Goal: Task Accomplishment & Management: Manage account settings

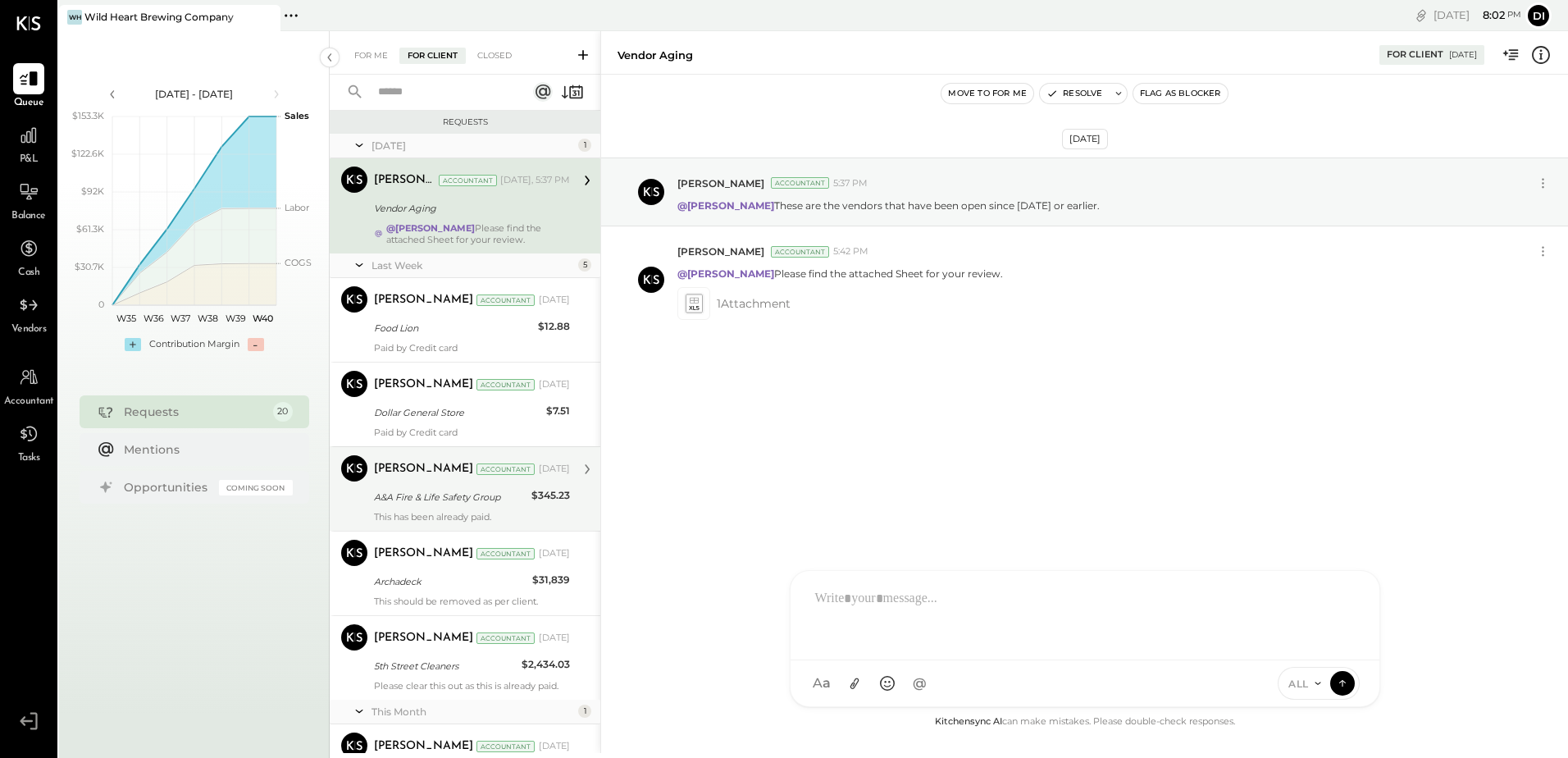
click at [498, 500] on div "A&A Fire & Life Safety Group" at bounding box center [449, 497] width 153 height 16
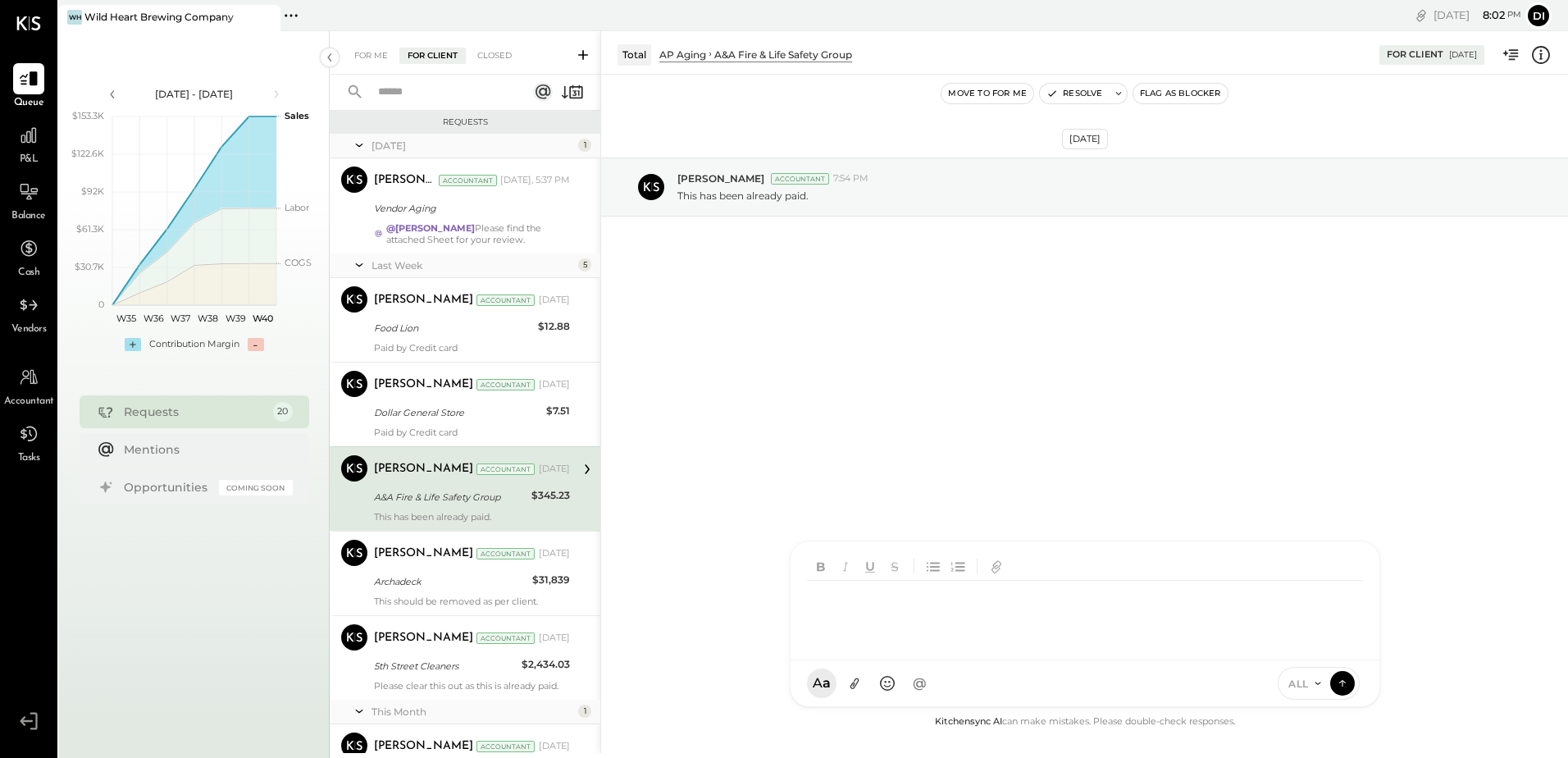
click at [892, 685] on div "AM [PERSON_NAME] [PERSON_NAME] [PERSON_NAME] B bsponseller AR [PERSON_NAME] AP …" at bounding box center [1085, 623] width 590 height 167
drag, startPoint x: 932, startPoint y: 601, endPoint x: 748, endPoint y: 590, distance: 184.3
click at [748, 590] on div "**********" at bounding box center [1084, 392] width 968 height 721
click at [1349, 591] on icon at bounding box center [1344, 588] width 19 height 19
drag, startPoint x: 1084, startPoint y: 606, endPoint x: 806, endPoint y: 613, distance: 278.1
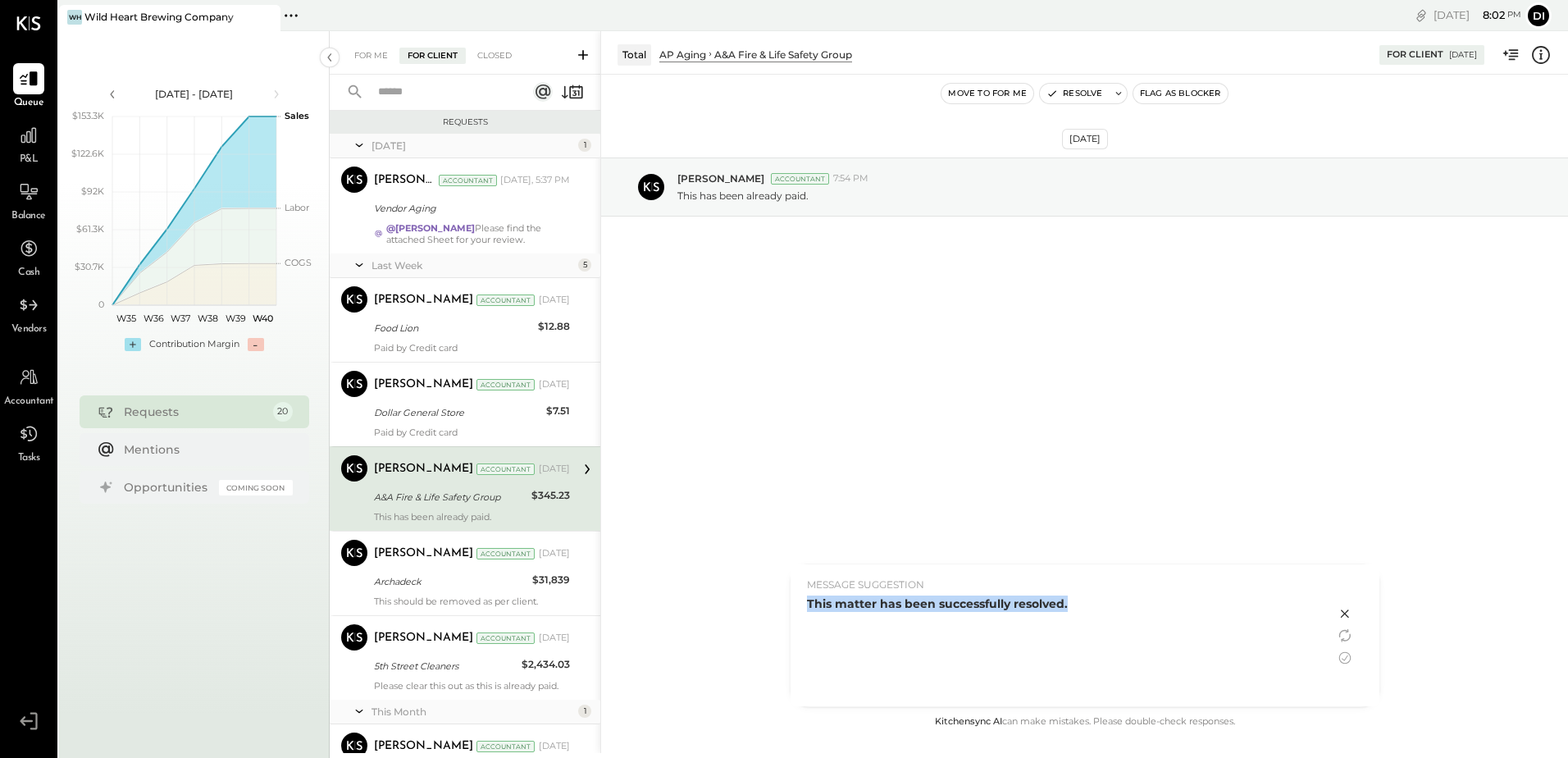
click at [806, 613] on div "MESSAGE SUGGESTION This matter has been successfully resolved." at bounding box center [1063, 634] width 545 height 142
drag, startPoint x: 806, startPoint y: 613, endPoint x: 992, endPoint y: 622, distance: 186.2
click at [992, 622] on div "This matter has been successfully resolved." at bounding box center [1062, 646] width 512 height 103
click at [1341, 634] on icon at bounding box center [1344, 634] width 19 height 19
click at [1348, 634] on icon at bounding box center [1344, 634] width 19 height 19
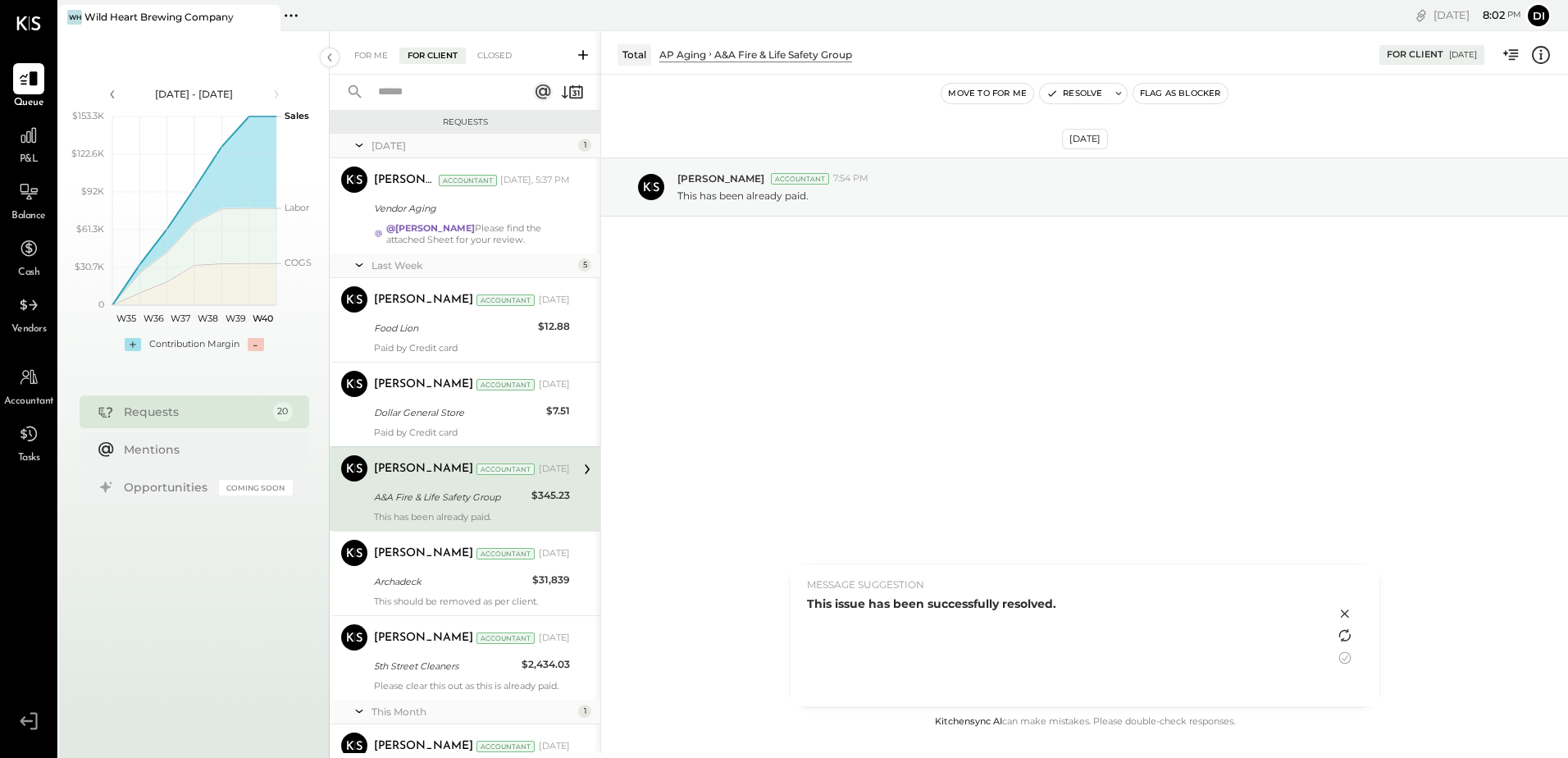
click at [1353, 636] on icon at bounding box center [1344, 634] width 19 height 19
click at [1353, 612] on icon at bounding box center [1344, 612] width 19 height 19
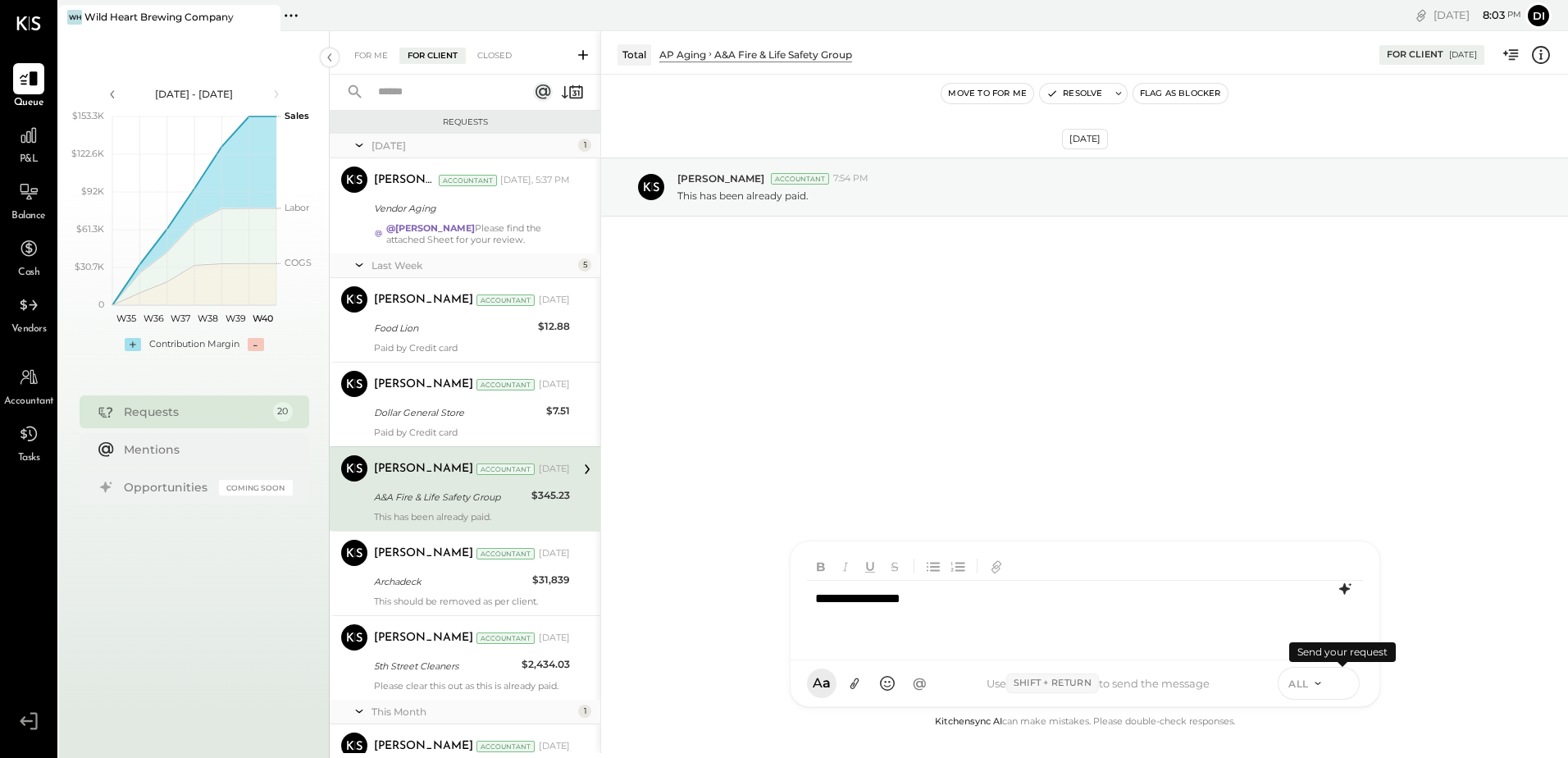
click at [1342, 681] on icon at bounding box center [1342, 682] width 15 height 16
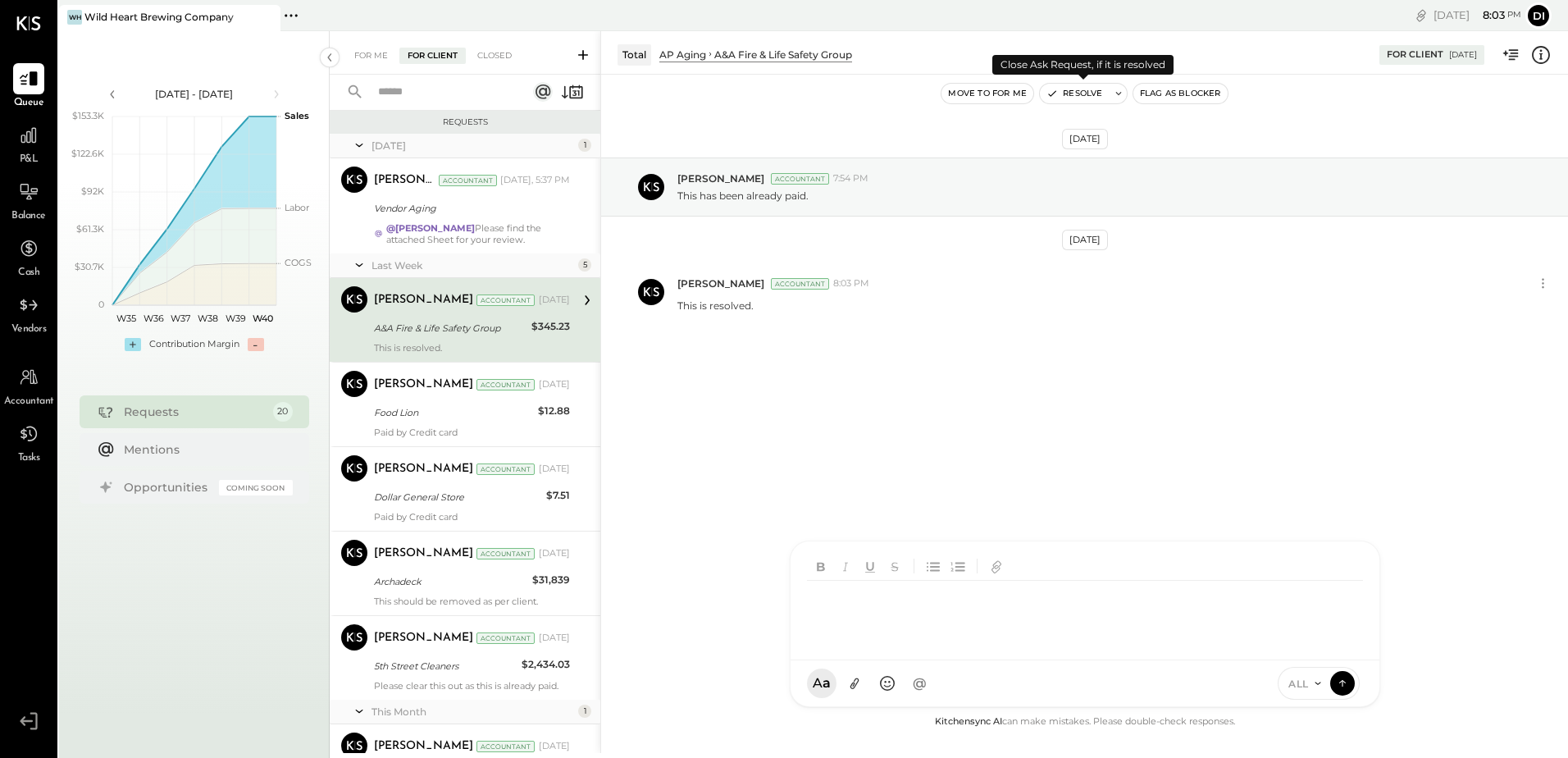
click at [1064, 97] on button "Resolve" at bounding box center [1074, 92] width 69 height 19
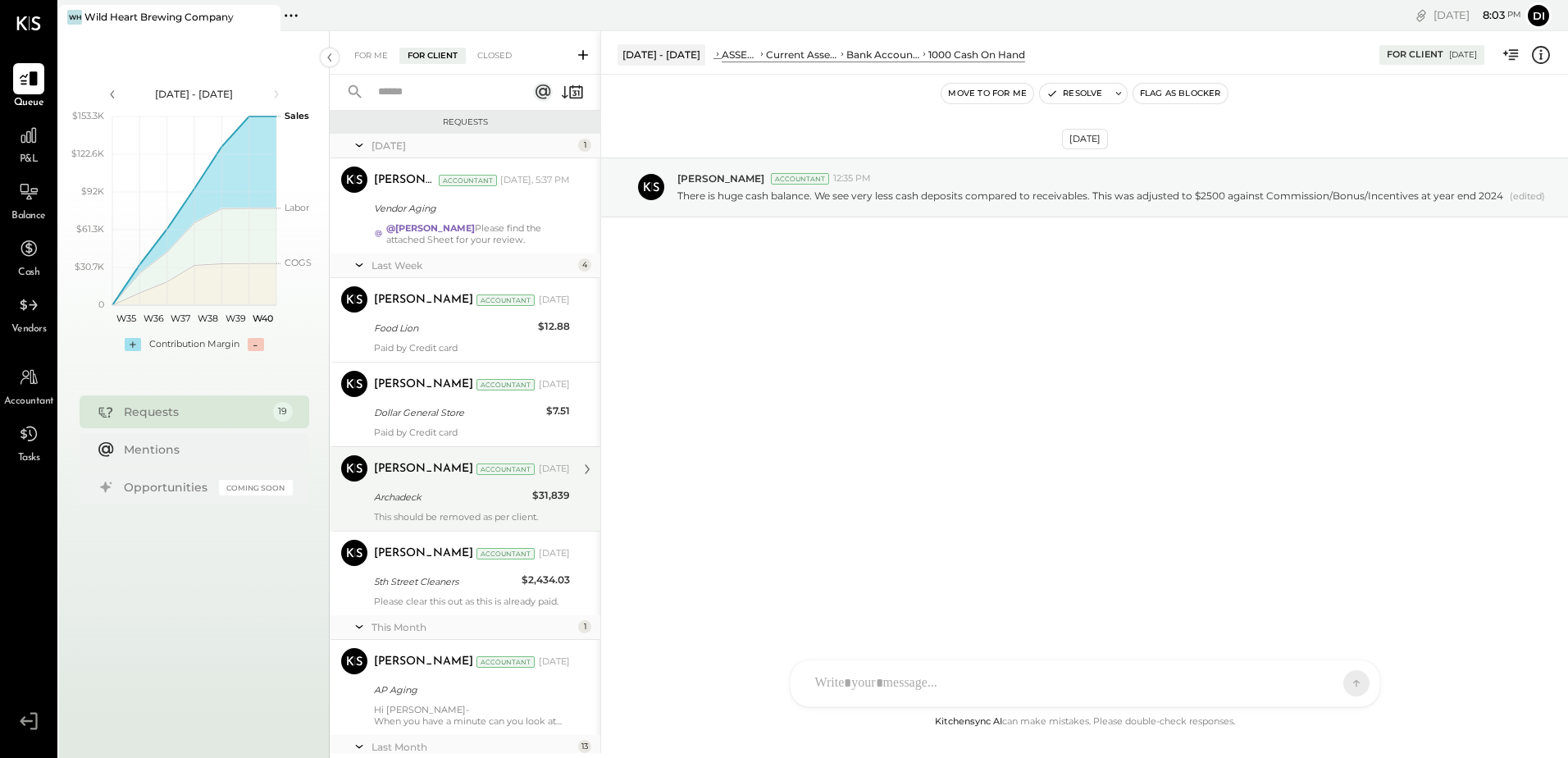
click at [491, 495] on div "Archadeck" at bounding box center [450, 497] width 154 height 16
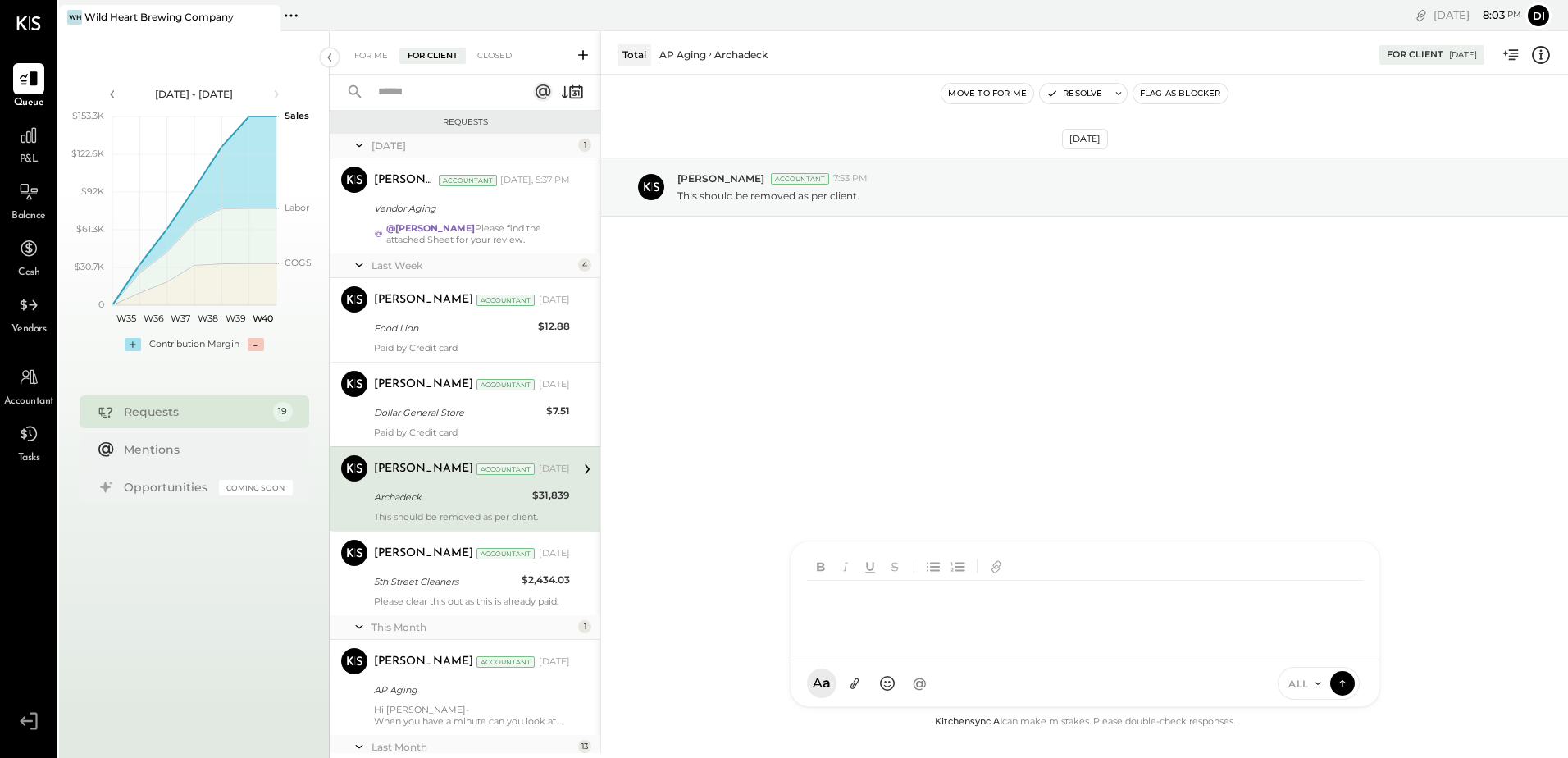
click at [873, 660] on div at bounding box center [1085, 601] width 589 height 119
click at [1343, 686] on icon at bounding box center [1342, 682] width 15 height 16
click at [1069, 93] on button "Resolve" at bounding box center [1074, 92] width 69 height 19
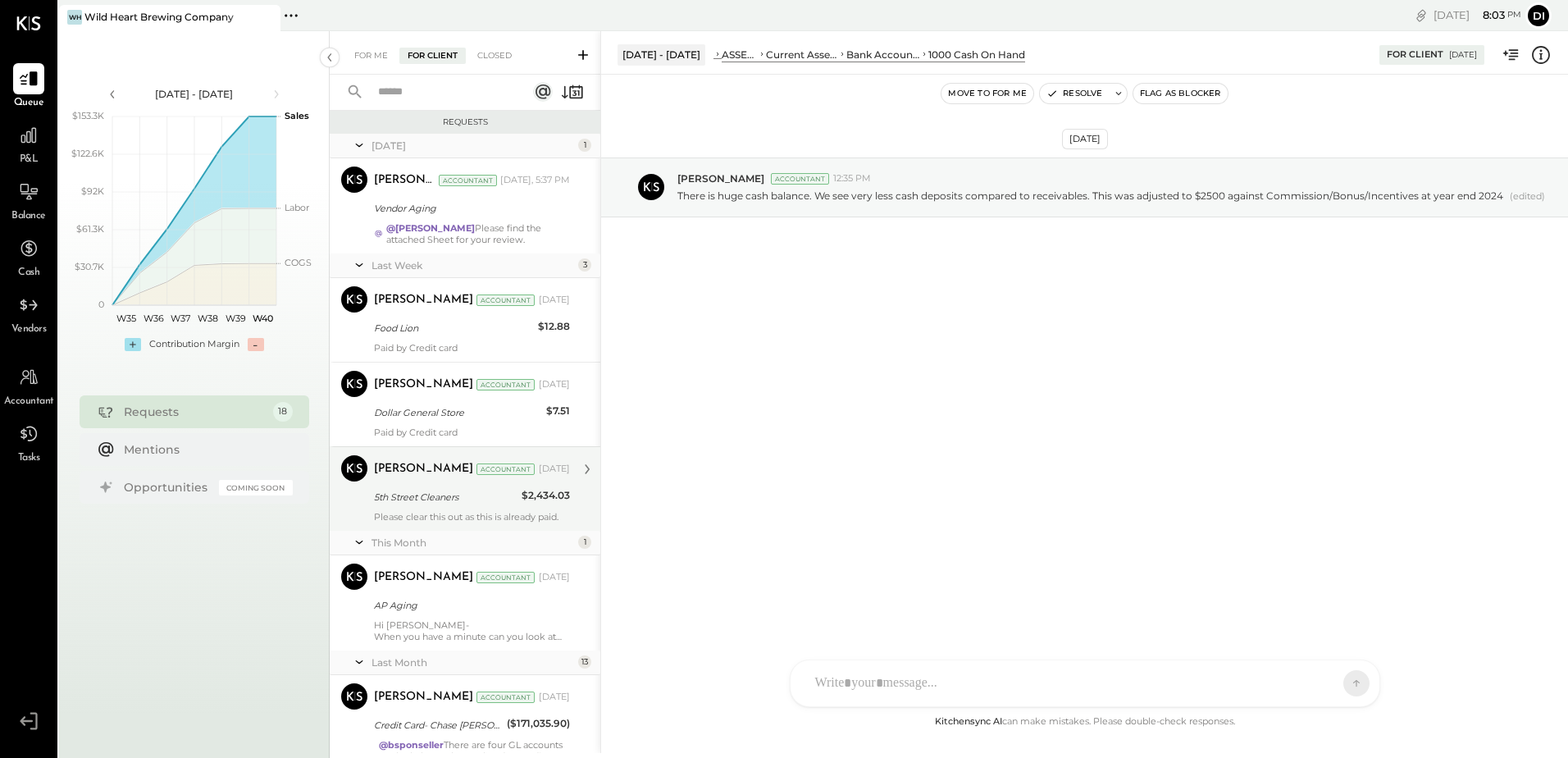
click at [472, 489] on div "5th Street Cleaners" at bounding box center [445, 497] width 143 height 16
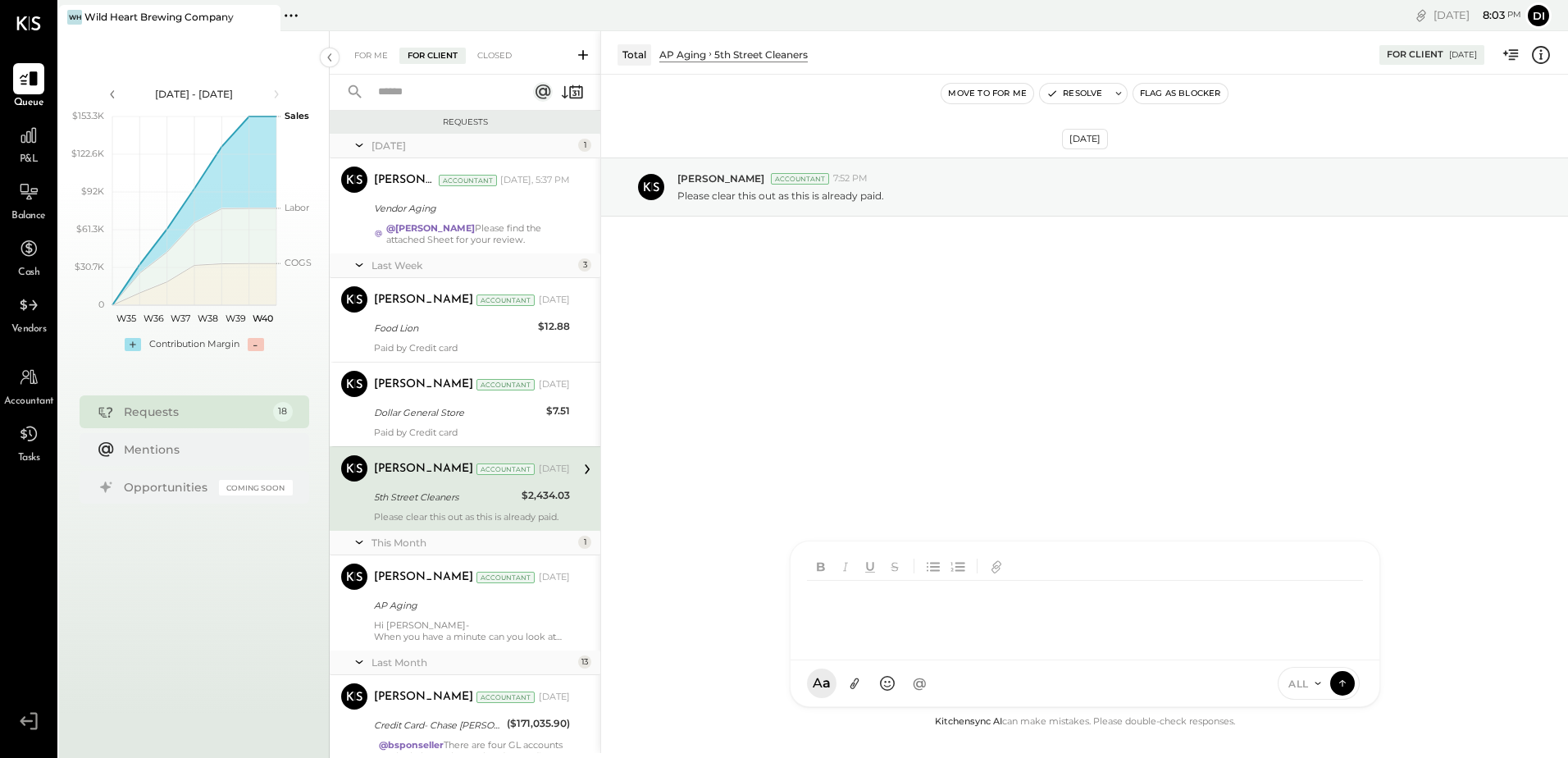
click at [870, 688] on div "AM [PERSON_NAME] [PERSON_NAME] [PERSON_NAME] B bsponseller AR [PERSON_NAME] AP …" at bounding box center [1085, 623] width 590 height 167
click at [1336, 684] on icon at bounding box center [1342, 682] width 15 height 16
click at [1058, 95] on button "Resolve" at bounding box center [1074, 92] width 69 height 19
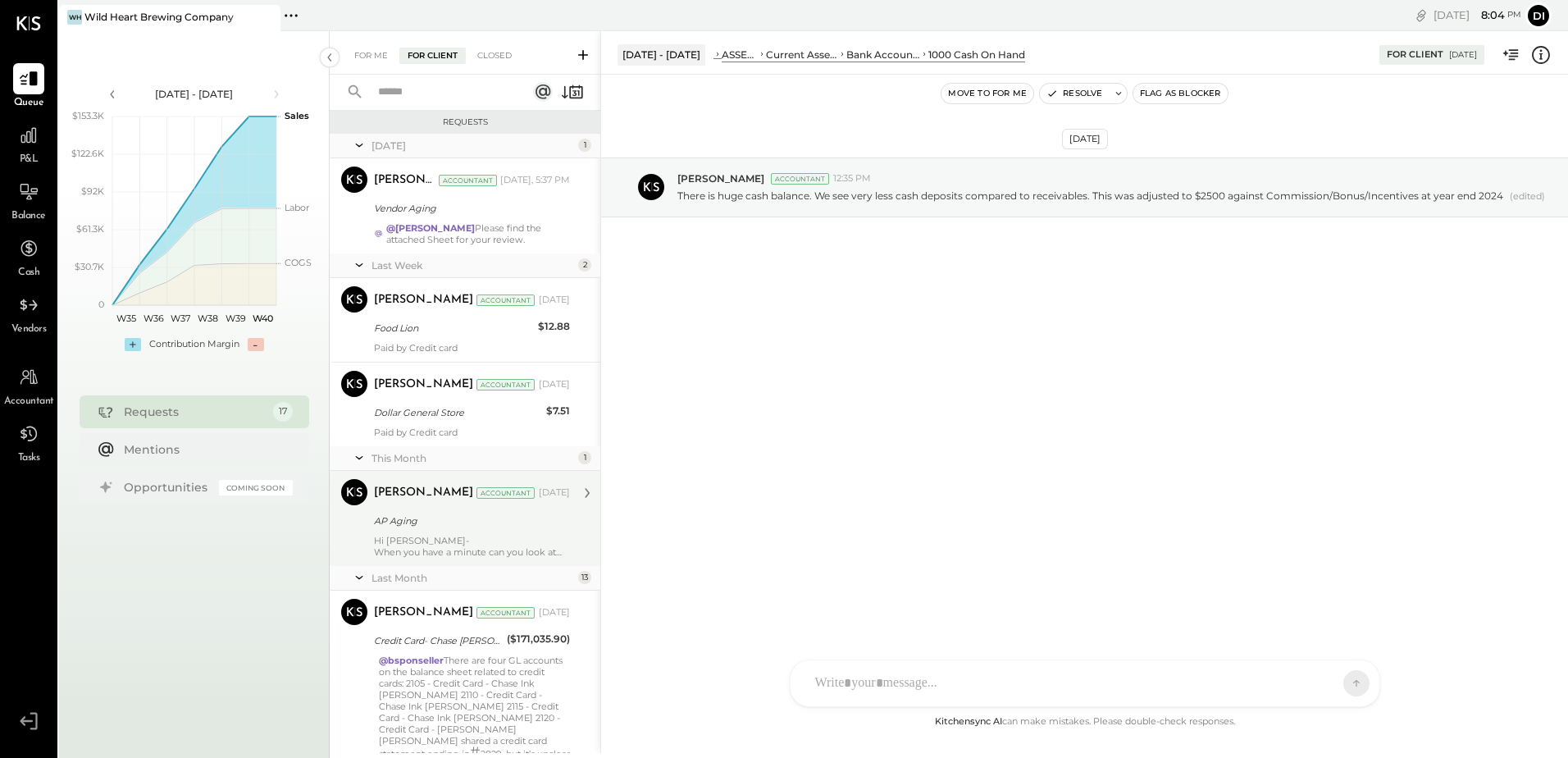
click at [484, 532] on div "[PERSON_NAME] Accountant [DATE] AP Aging Hi [PERSON_NAME]- When you have a minu…" at bounding box center [471, 518] width 196 height 79
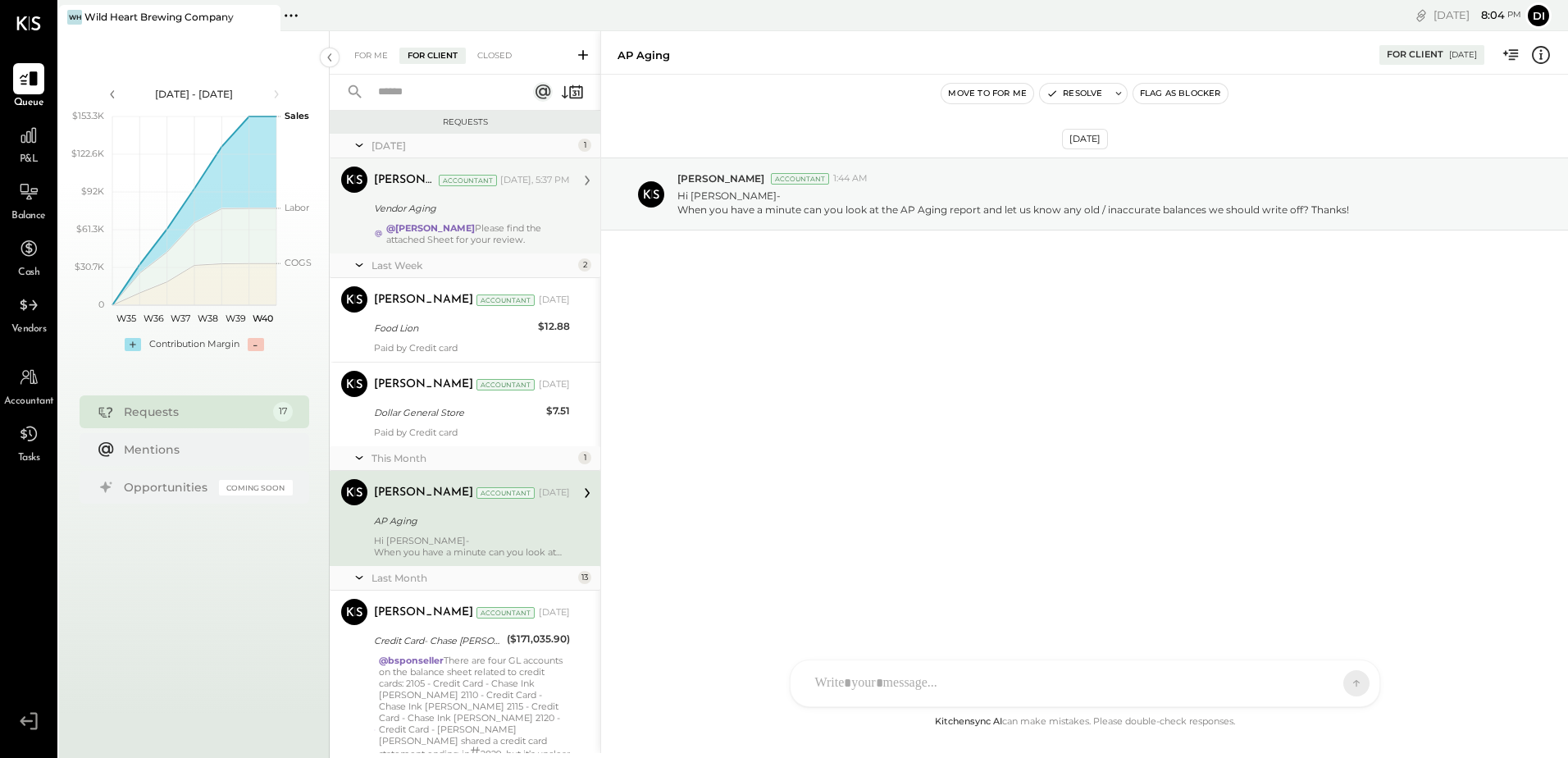
click at [379, 203] on div "Vendor Aging" at bounding box center [469, 209] width 191 height 16
